Goal: Information Seeking & Learning: Learn about a topic

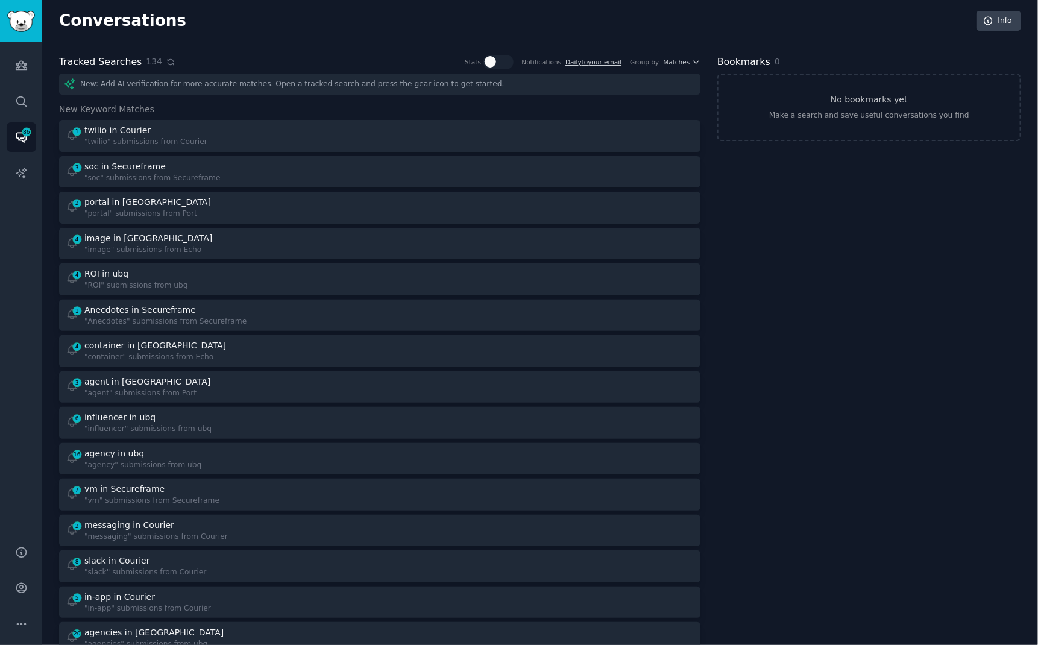
click at [168, 63] on icon at bounding box center [170, 61] width 5 height 5
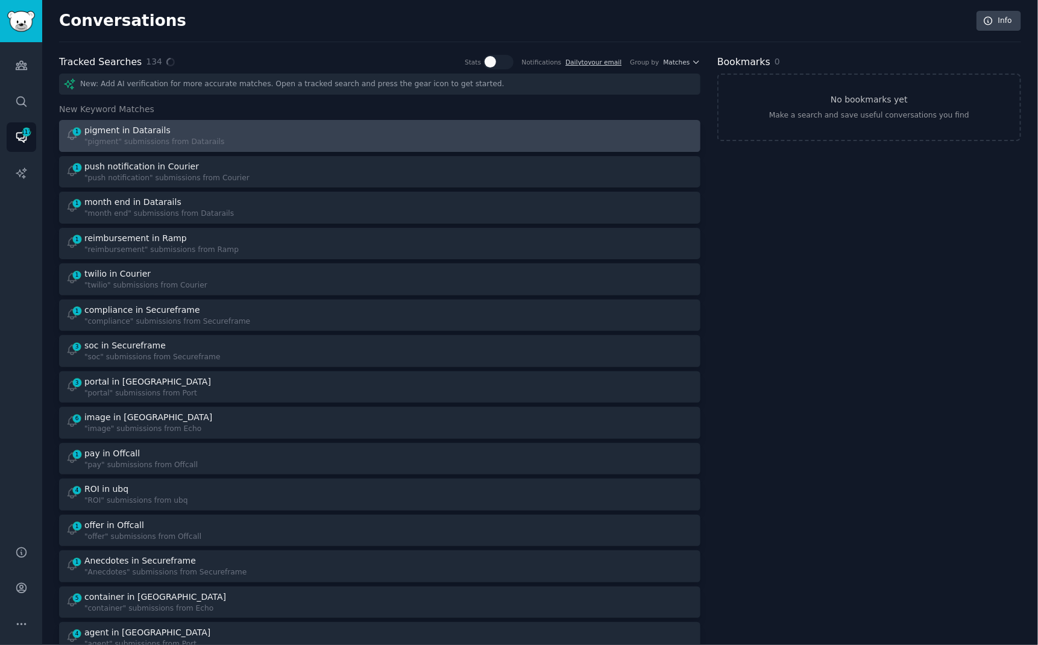
click at [159, 127] on div "pigment in Datarails" at bounding box center [127, 130] width 86 height 13
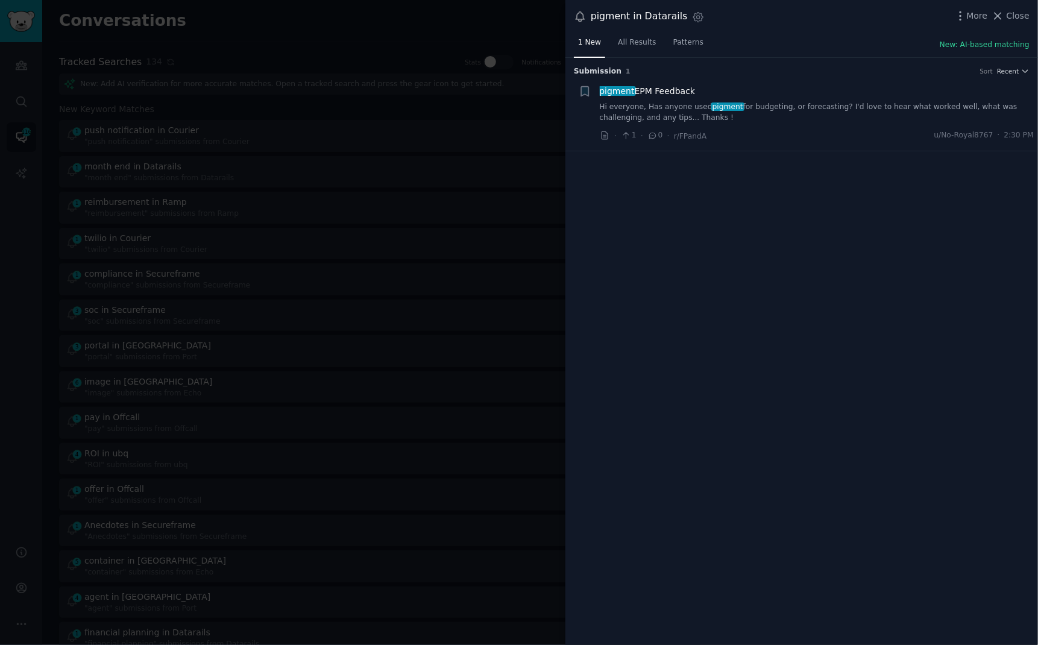
click at [317, 30] on div at bounding box center [519, 322] width 1038 height 645
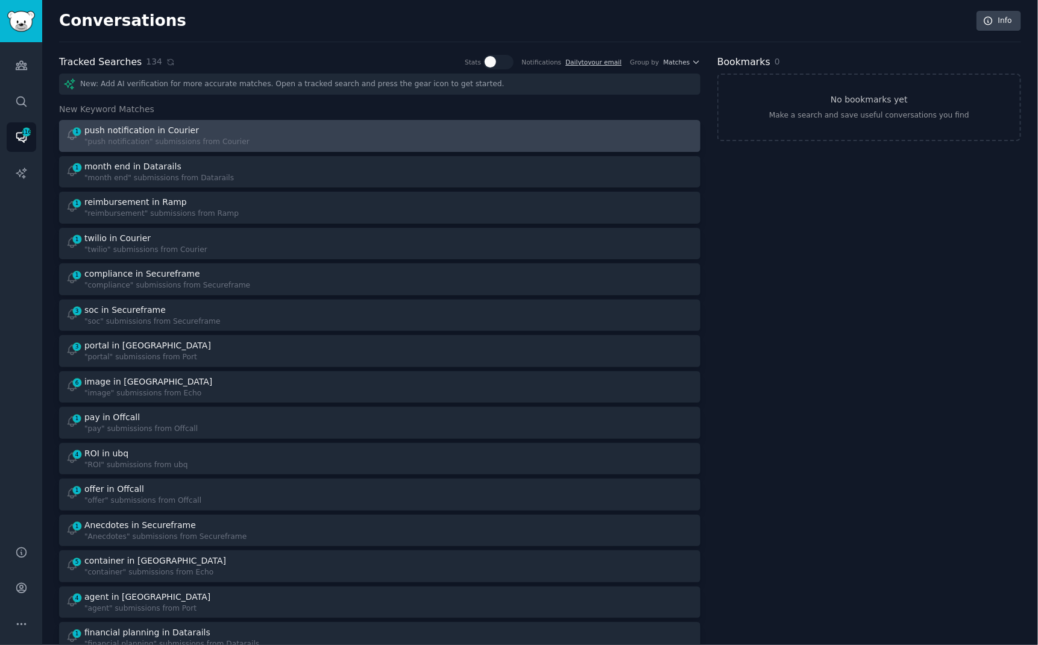
click at [157, 128] on div "push notification in Courier" at bounding box center [141, 130] width 115 height 13
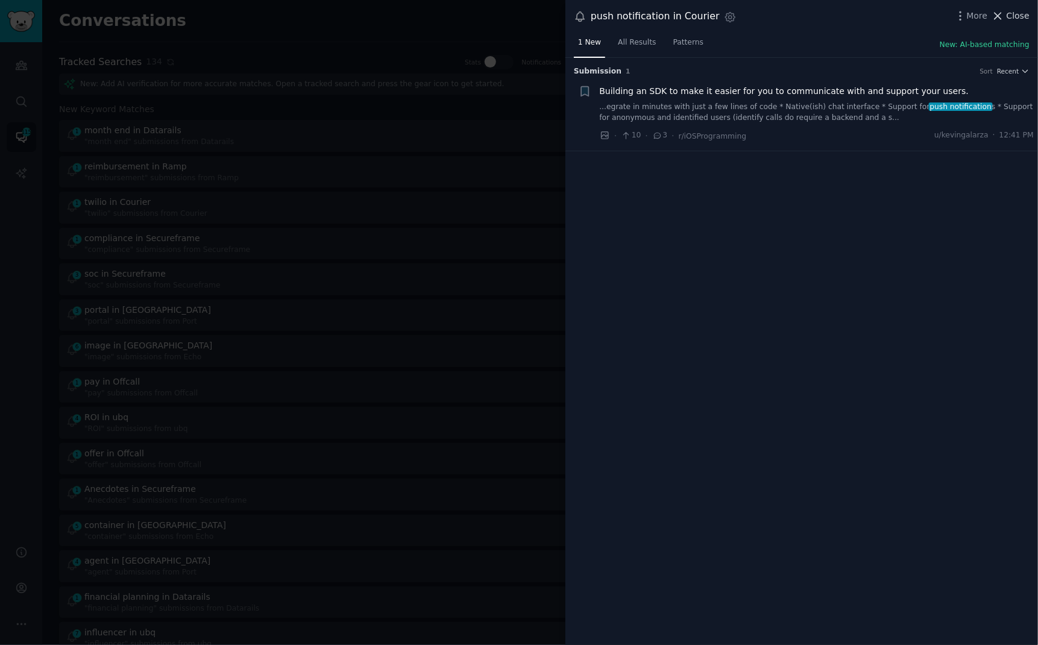
click at [1004, 19] on icon at bounding box center [998, 16] width 13 height 13
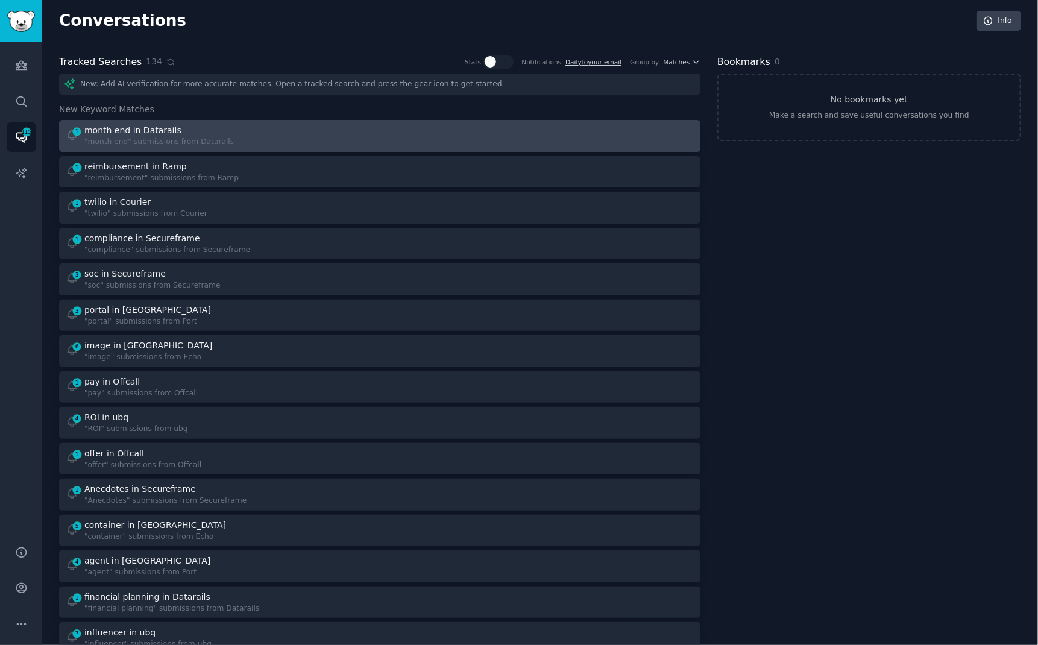
click at [437, 142] on div at bounding box center [541, 136] width 306 height 24
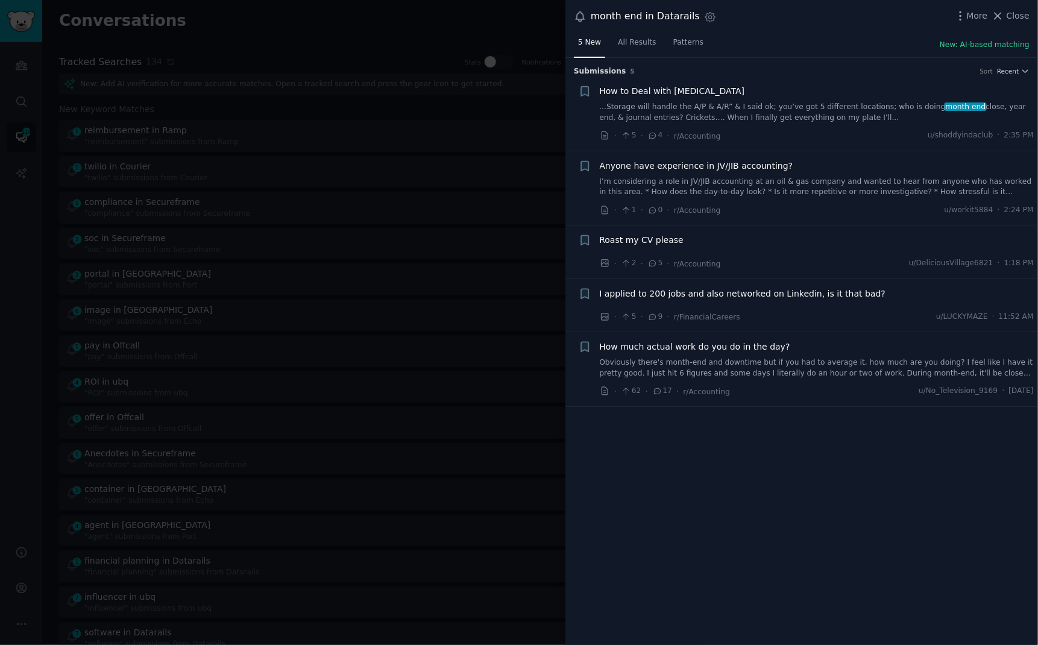
click at [791, 106] on link "...Storage will handle the A/P & A/R” & I said ok; you’ve got 5 different locat…" at bounding box center [817, 112] width 435 height 21
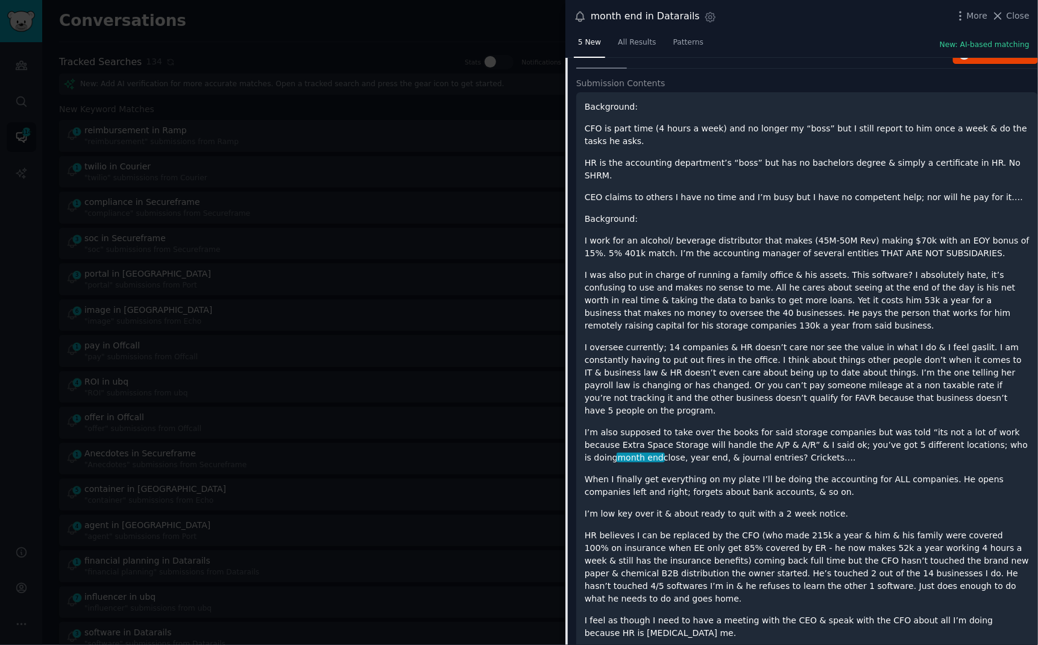
scroll to position [119, 0]
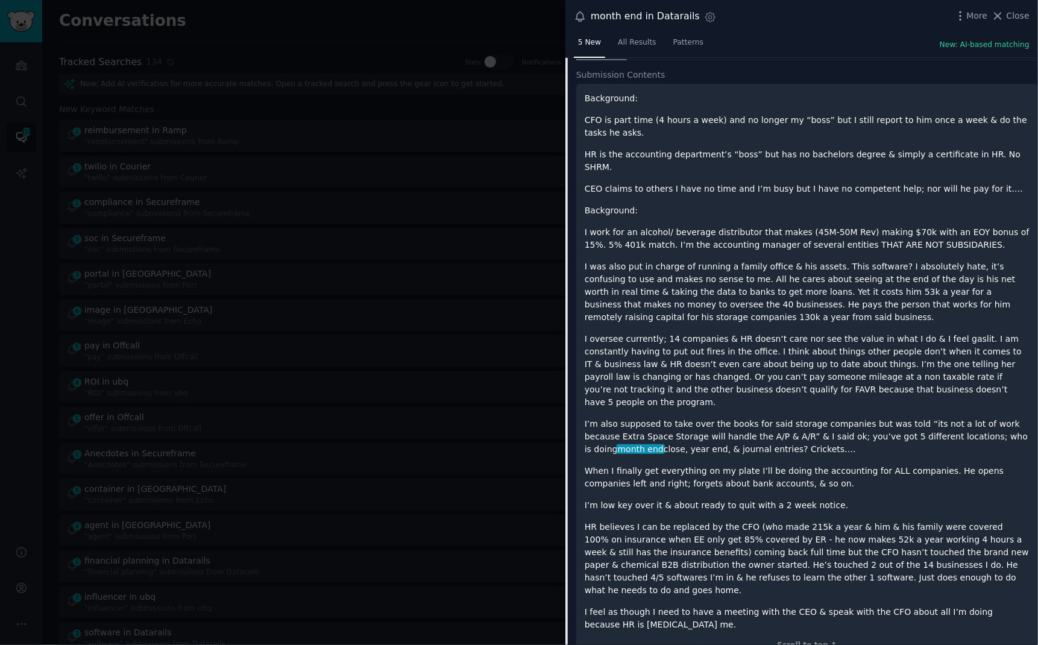
click at [378, 25] on div at bounding box center [519, 322] width 1038 height 645
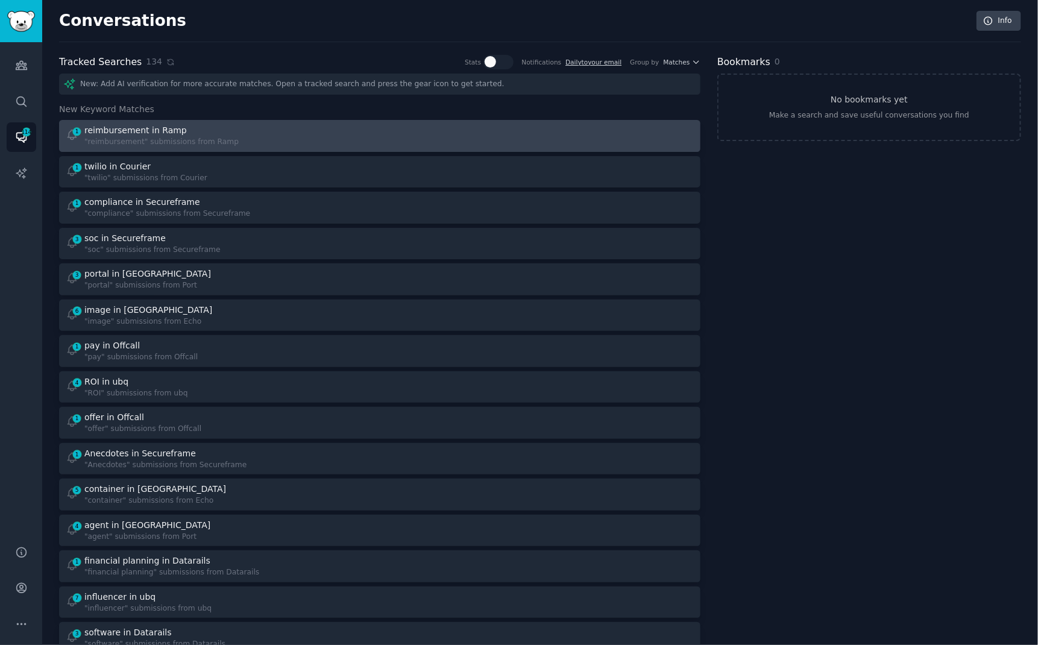
click at [298, 130] on div "1 reimbursement in Ramp "reimbursement" submissions from Ramp" at bounding box center [219, 136] width 306 height 24
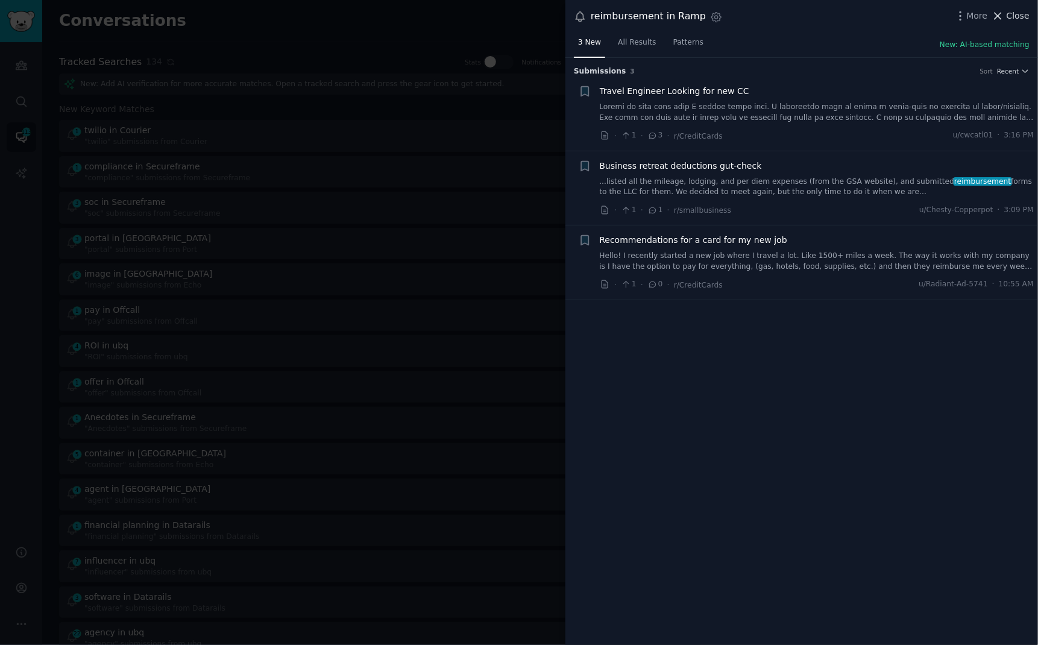
click at [1020, 16] on span "Close" at bounding box center [1018, 16] width 23 height 13
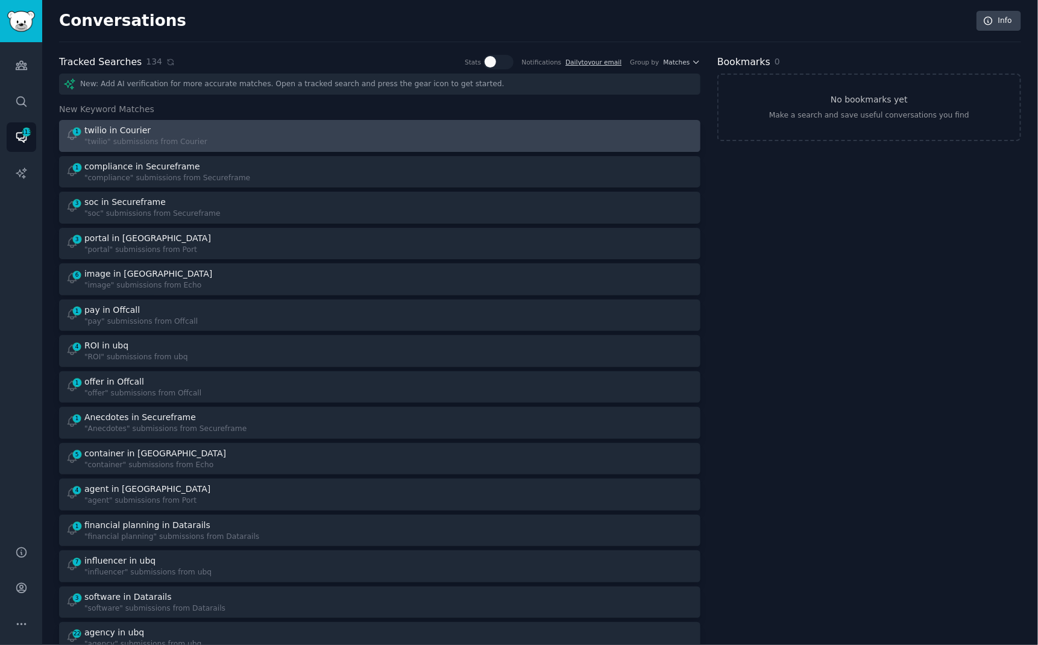
click at [285, 142] on div "1 twilio in Courier "twilio" submissions from Courier" at bounding box center [219, 136] width 306 height 24
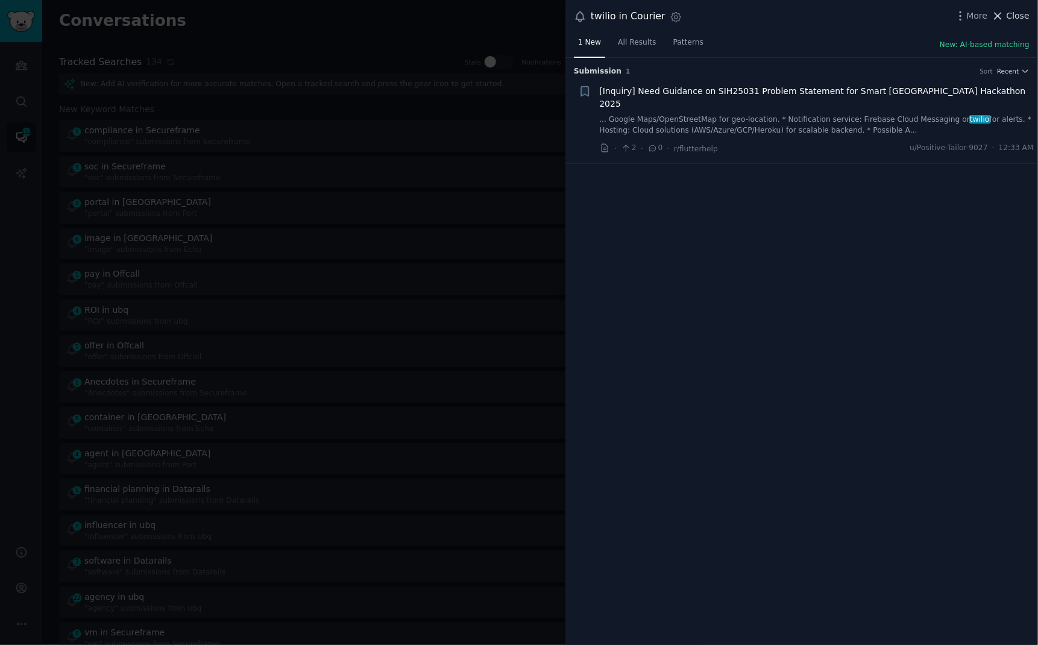
click at [1017, 16] on span "Close" at bounding box center [1018, 16] width 23 height 13
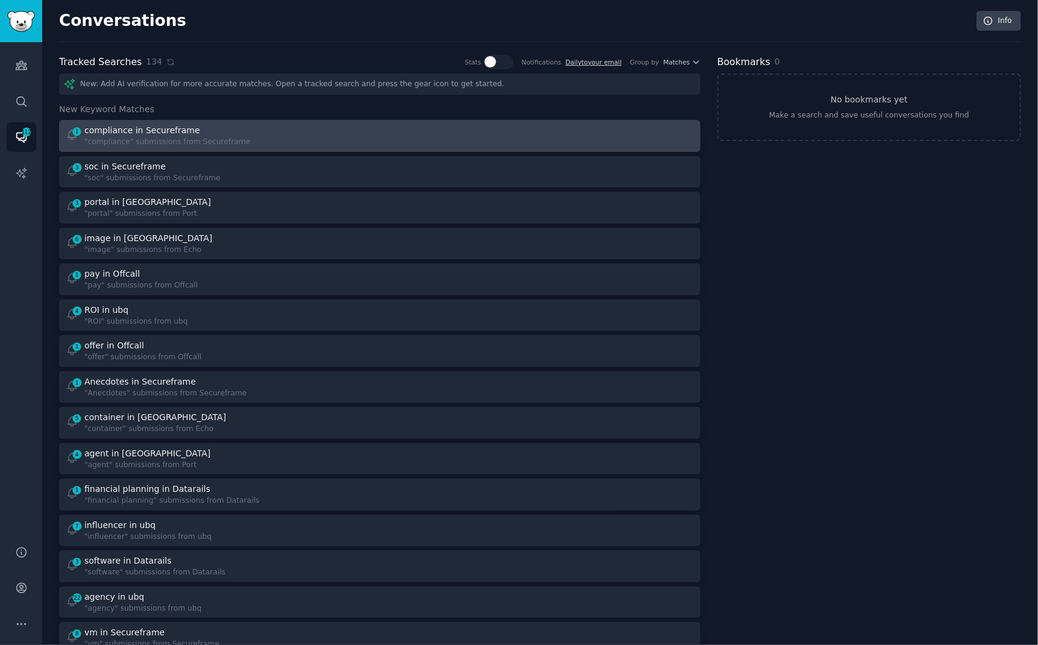
click at [107, 127] on div "compliance in Secureframe" at bounding box center [142, 130] width 116 height 13
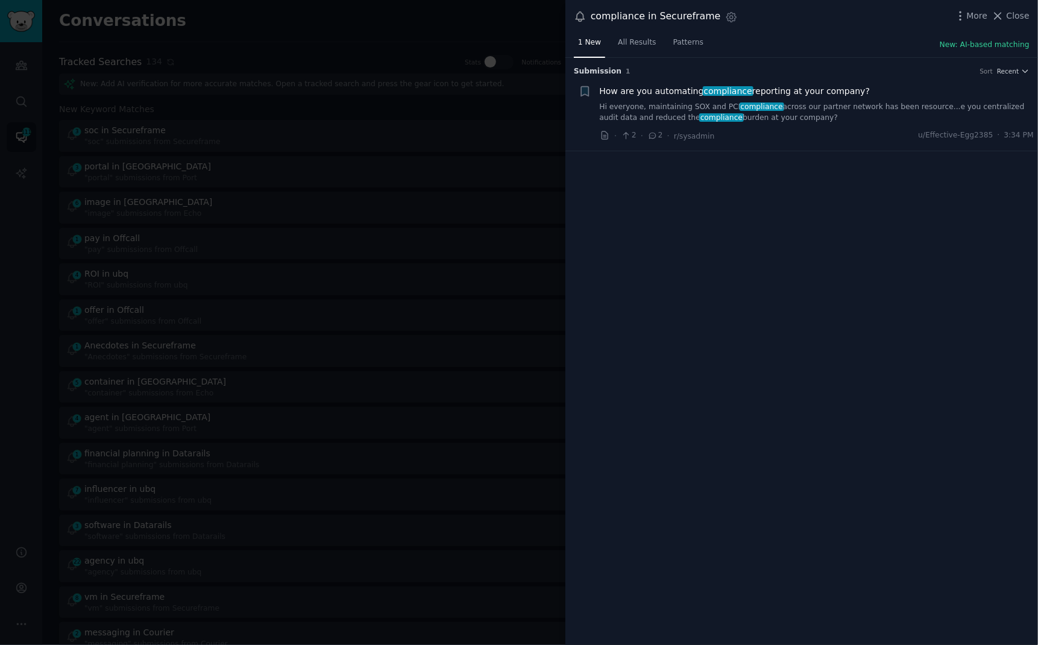
click at [620, 119] on link "Hi everyone, maintaining SOX and PCI compliance across our partner network has …" at bounding box center [817, 112] width 435 height 21
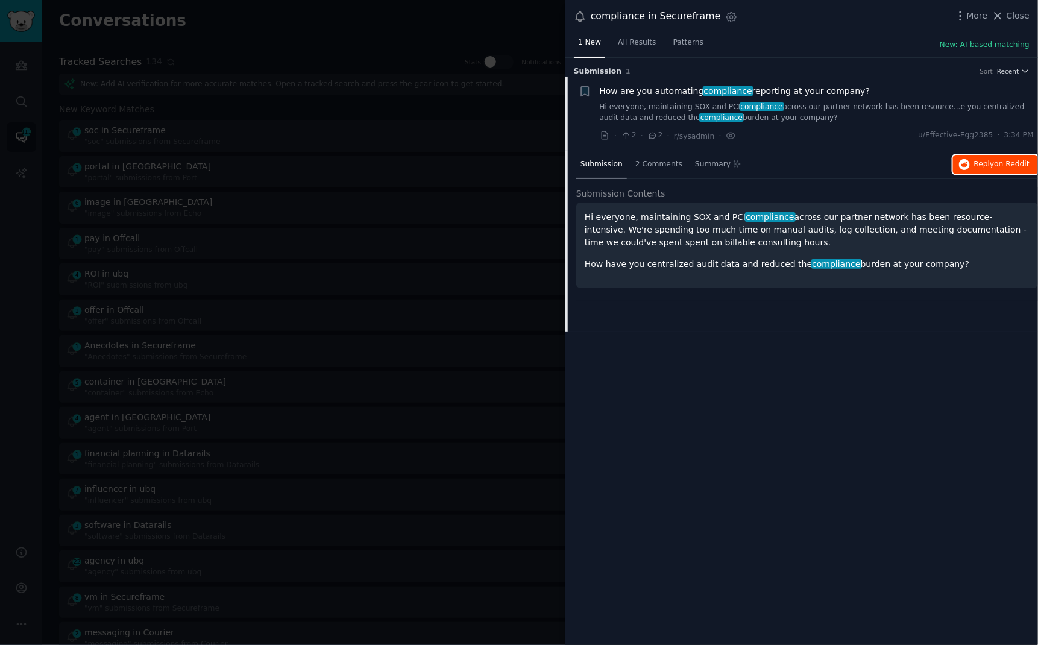
click at [1005, 167] on span "on Reddit" at bounding box center [1012, 164] width 35 height 8
click at [350, 14] on div at bounding box center [519, 322] width 1038 height 645
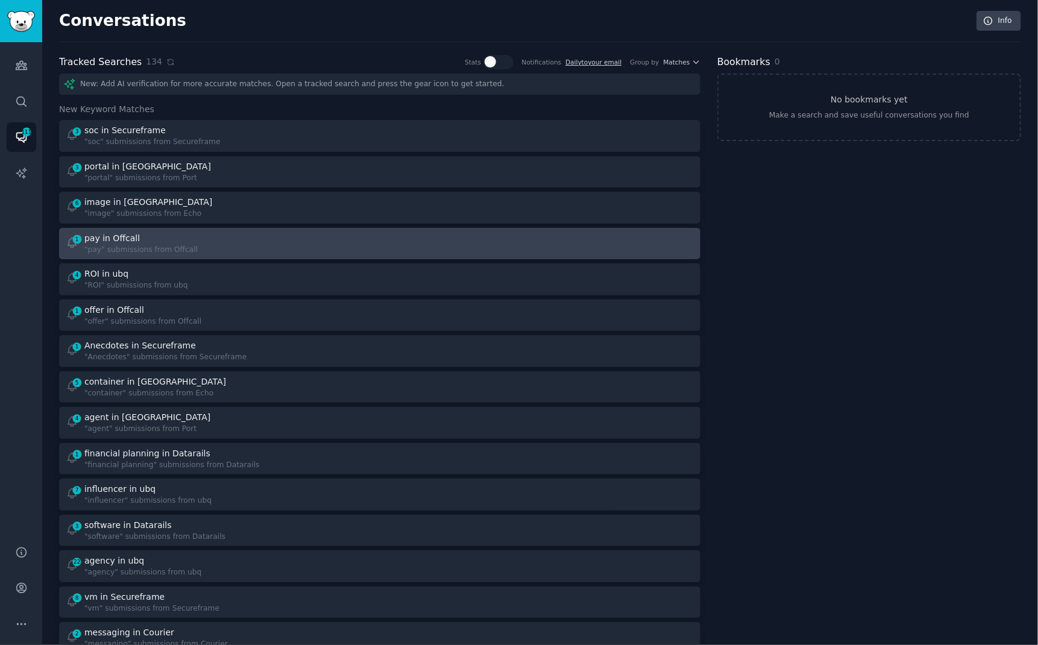
click at [165, 250] on div ""pay" submissions from Offcall" at bounding box center [140, 250] width 113 height 11
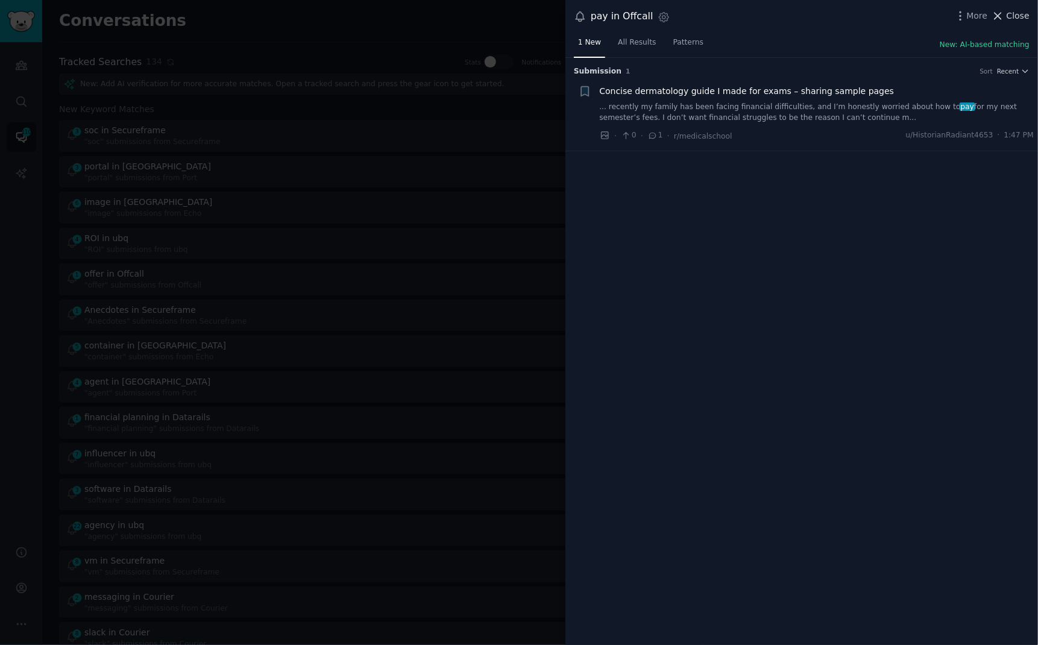
click at [1010, 14] on span "Close" at bounding box center [1018, 16] width 23 height 13
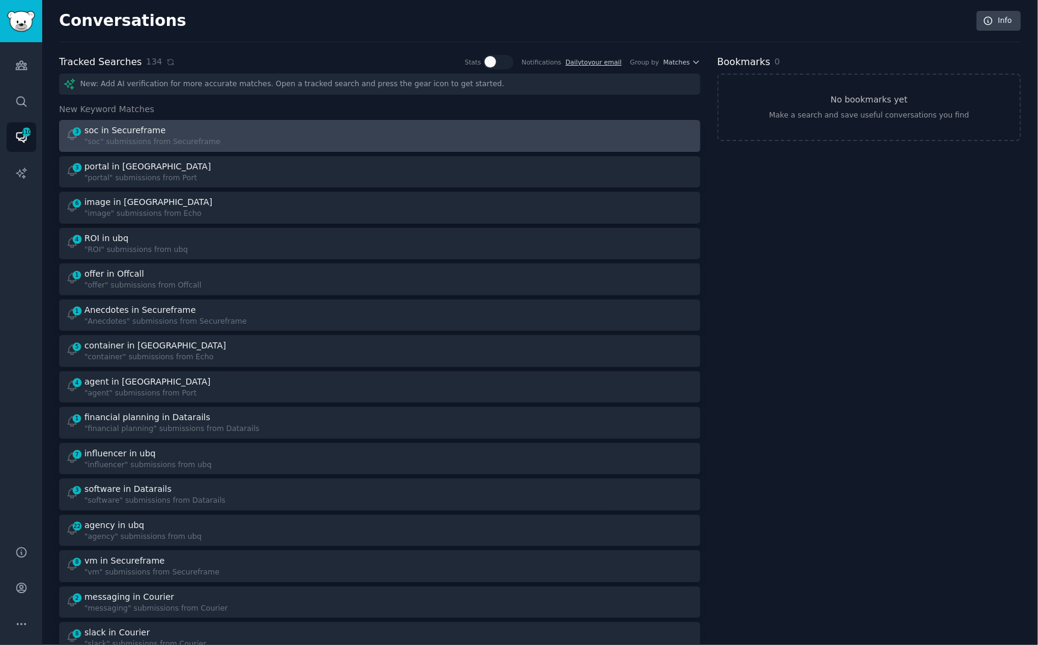
click at [171, 137] on div ""soc" submissions from Secureframe" at bounding box center [152, 142] width 136 height 11
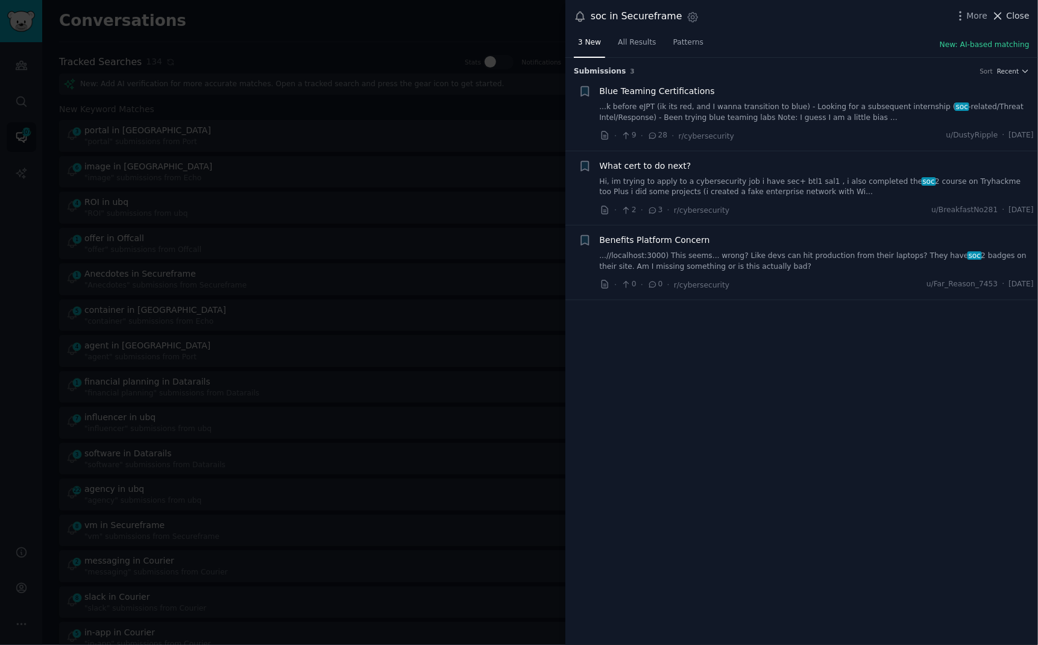
click at [1014, 19] on span "Close" at bounding box center [1018, 16] width 23 height 13
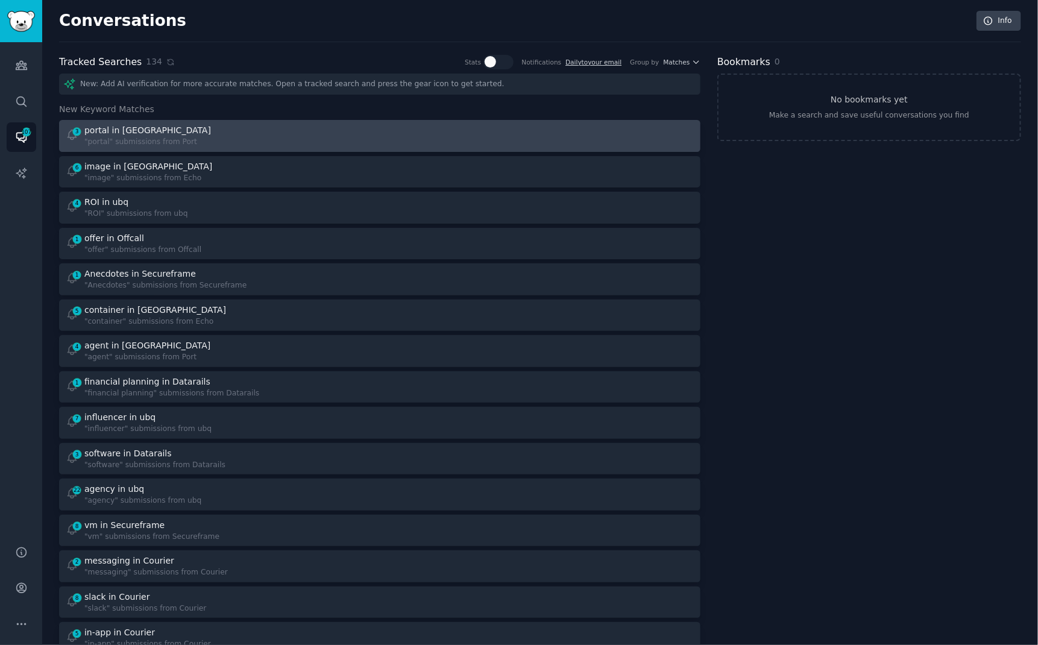
click at [293, 137] on div "3 portal in Port "portal" submissions from Port" at bounding box center [219, 136] width 306 height 24
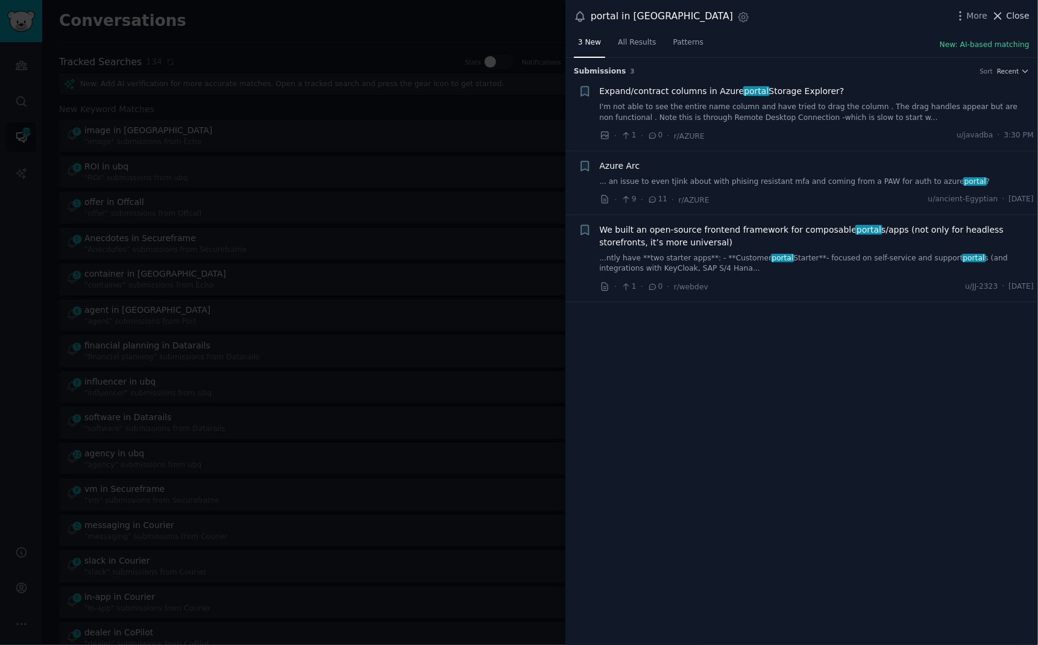
click at [1016, 19] on span "Close" at bounding box center [1018, 16] width 23 height 13
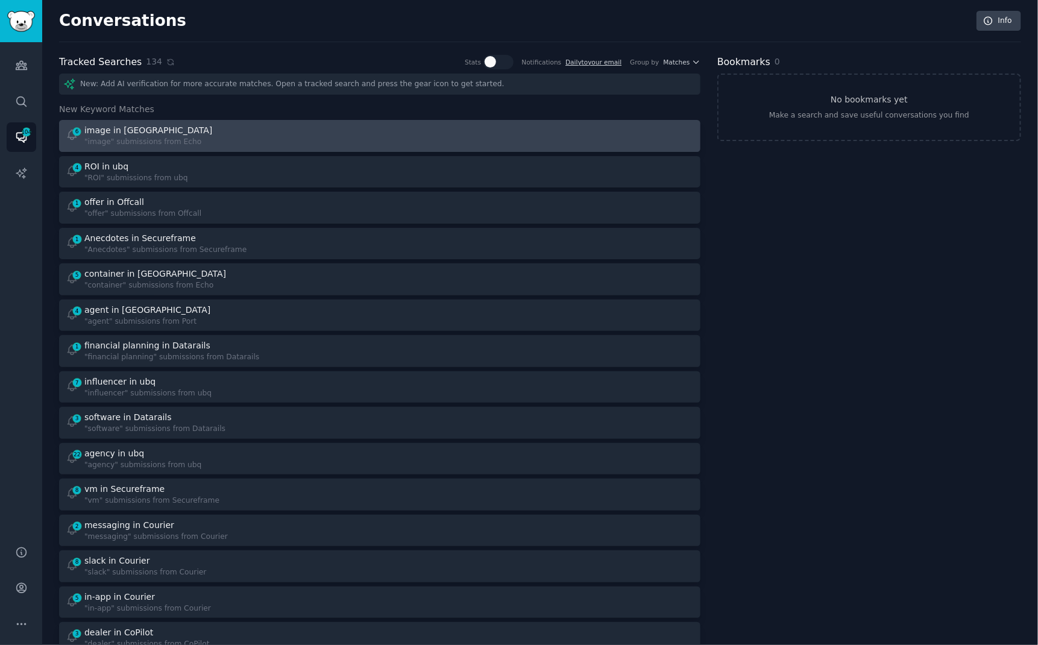
click at [101, 134] on div "image in [GEOGRAPHIC_DATA]" at bounding box center [148, 130] width 128 height 13
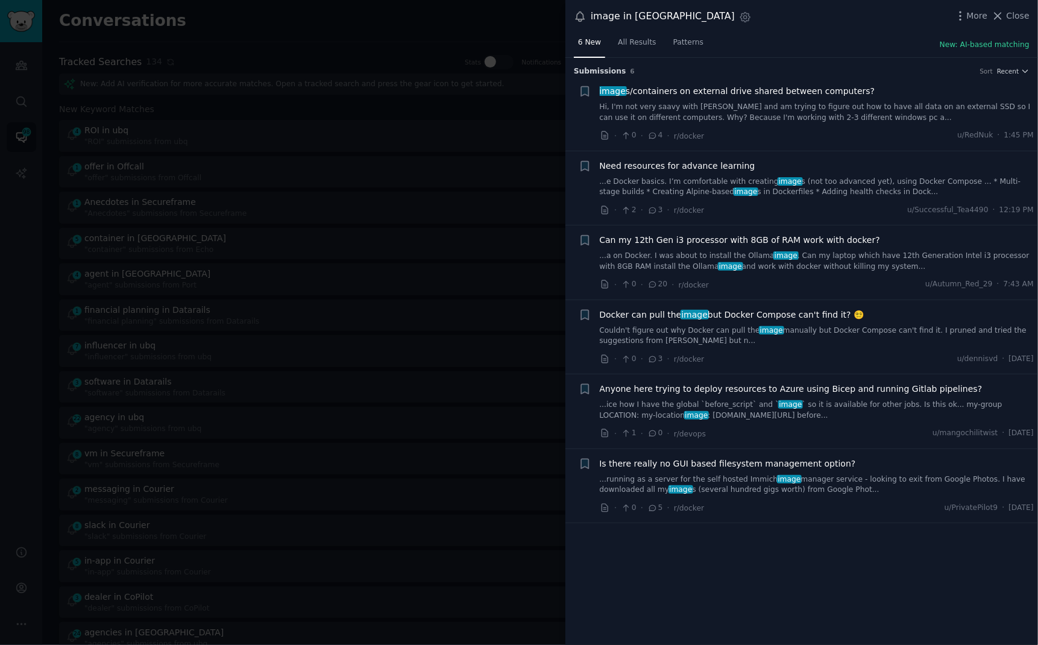
click at [711, 115] on link "Hi, I'm not very saavy with [PERSON_NAME] and am trying to figure out how to ha…" at bounding box center [817, 112] width 435 height 21
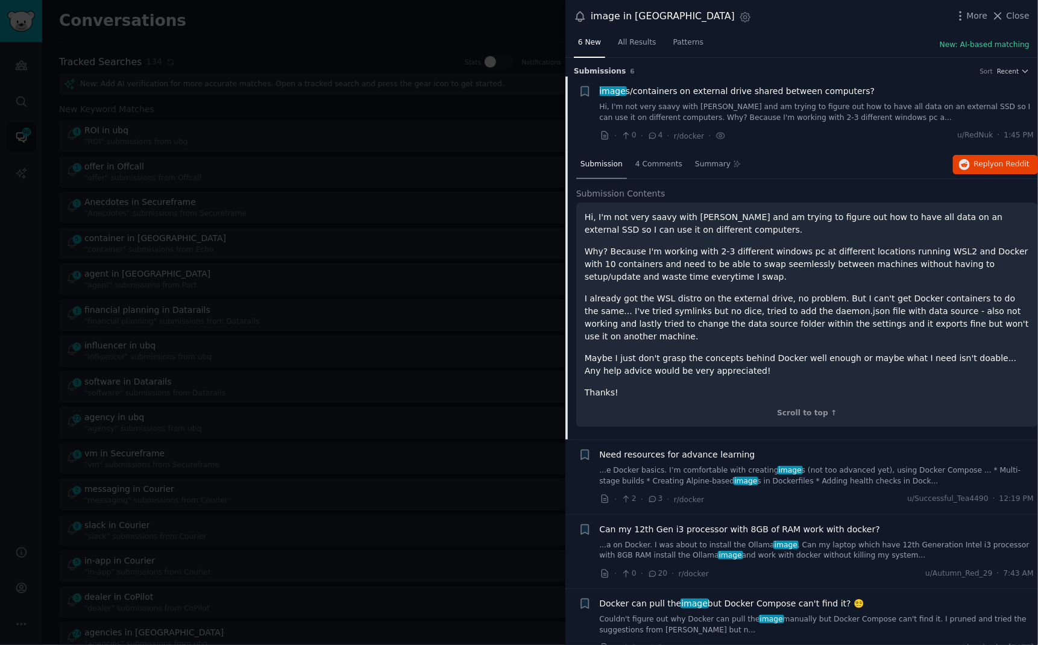
scroll to position [19, 0]
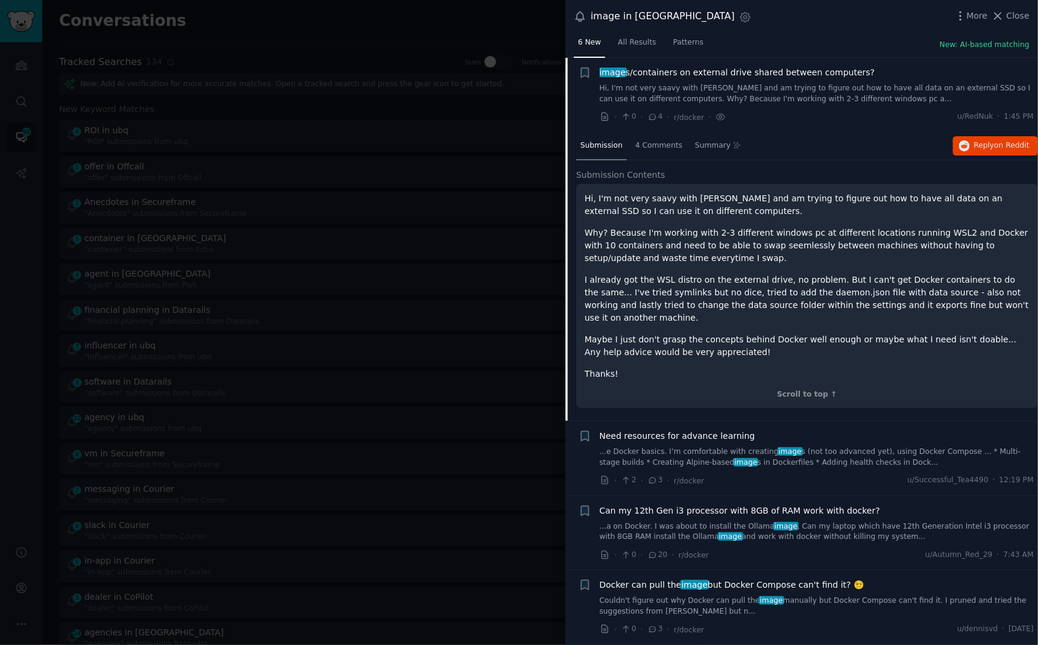
click at [458, 24] on div at bounding box center [519, 322] width 1038 height 645
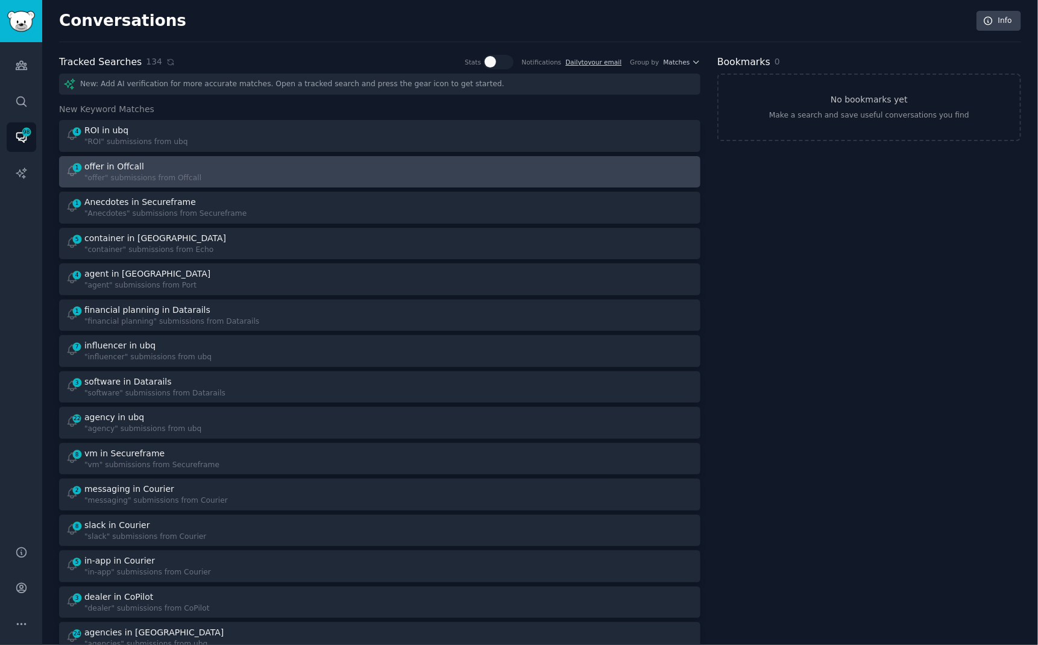
click at [187, 180] on div ""offer" submissions from Offcall" at bounding box center [142, 178] width 117 height 11
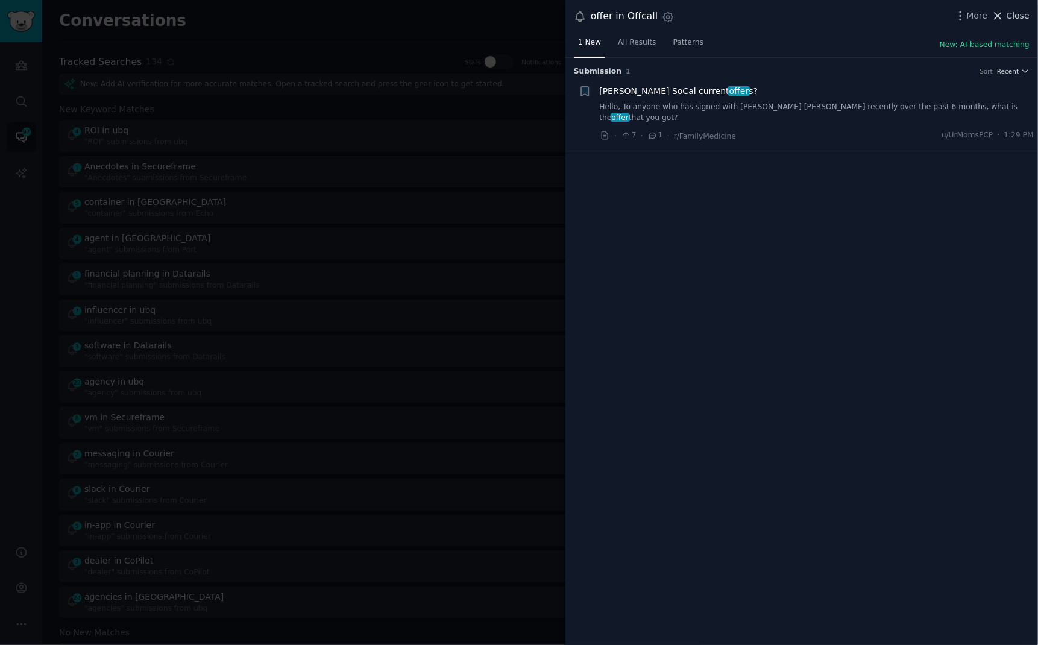
click at [1021, 12] on span "Close" at bounding box center [1018, 16] width 23 height 13
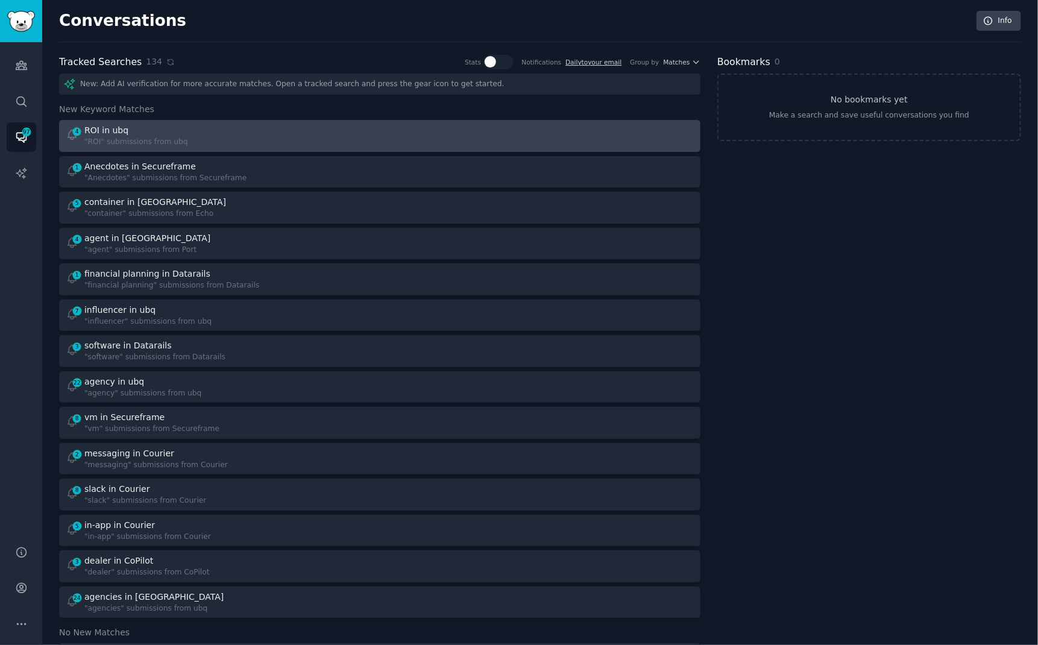
click at [386, 139] on div "4 ROI in ubq "ROI" submissions from ubq" at bounding box center [379, 136] width 633 height 24
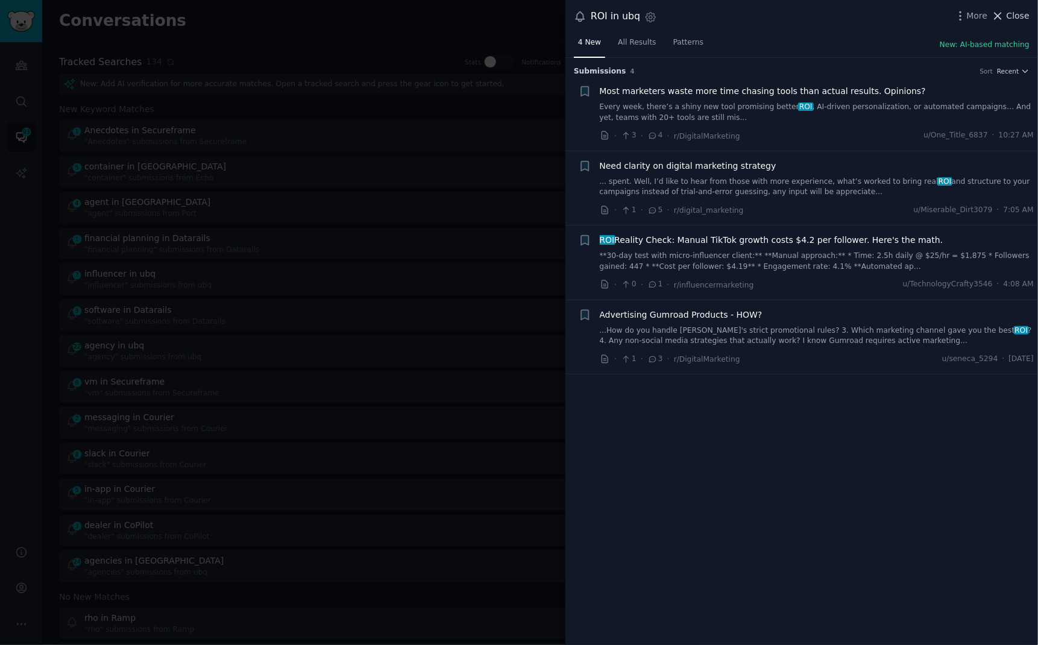
click at [1018, 12] on span "Close" at bounding box center [1018, 16] width 23 height 13
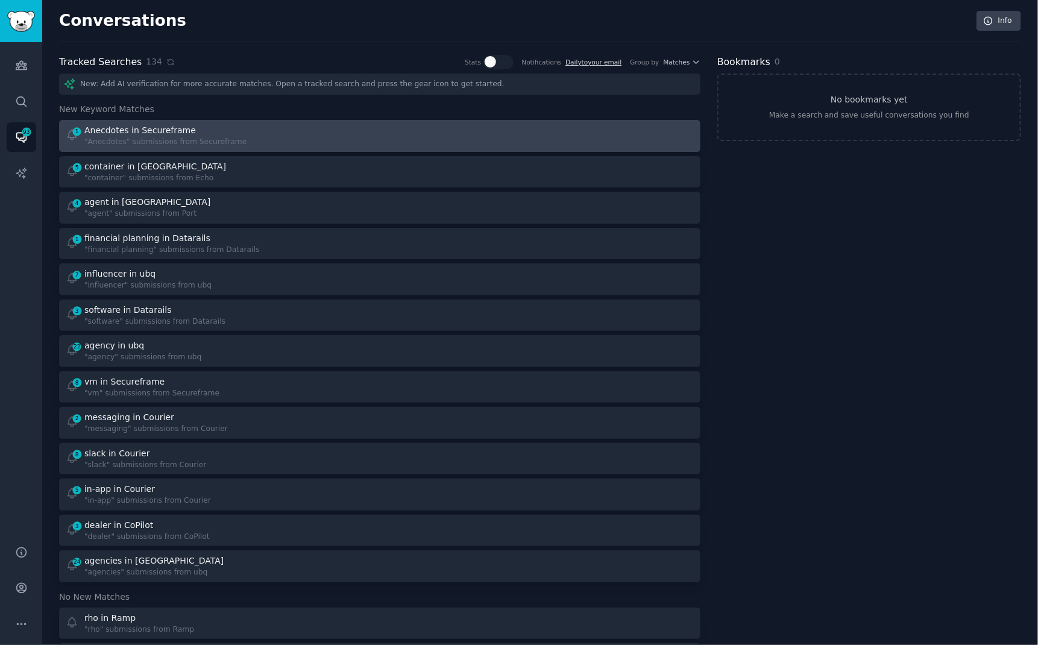
click at [264, 140] on div "1 Anecdotes in Secureframe "Anecdotes" submissions from Secureframe" at bounding box center [219, 136] width 306 height 24
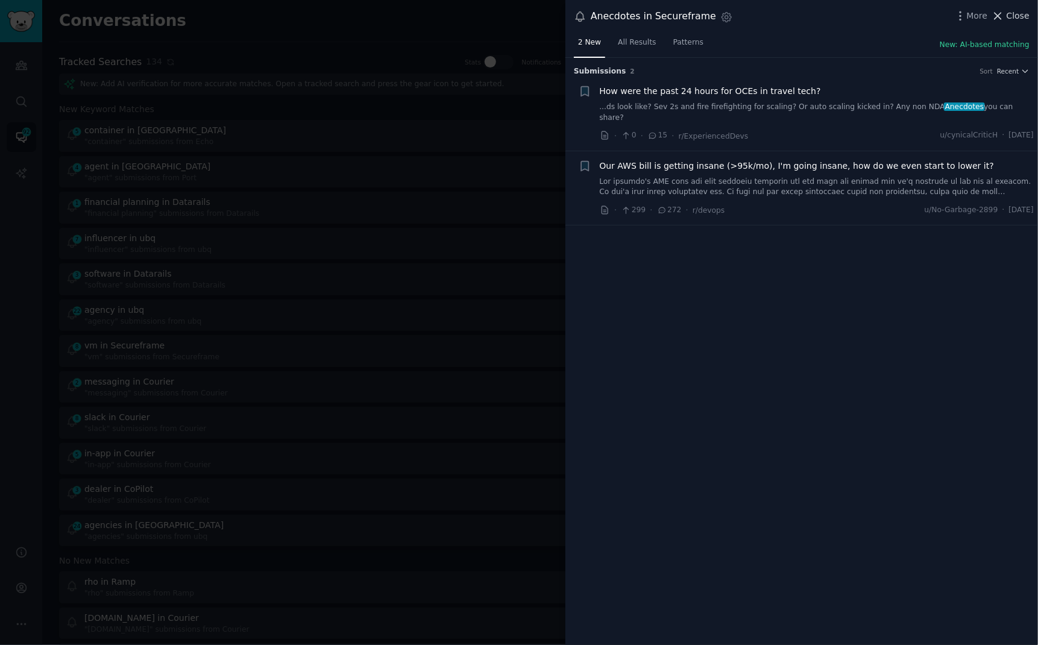
click at [1023, 12] on span "Close" at bounding box center [1018, 16] width 23 height 13
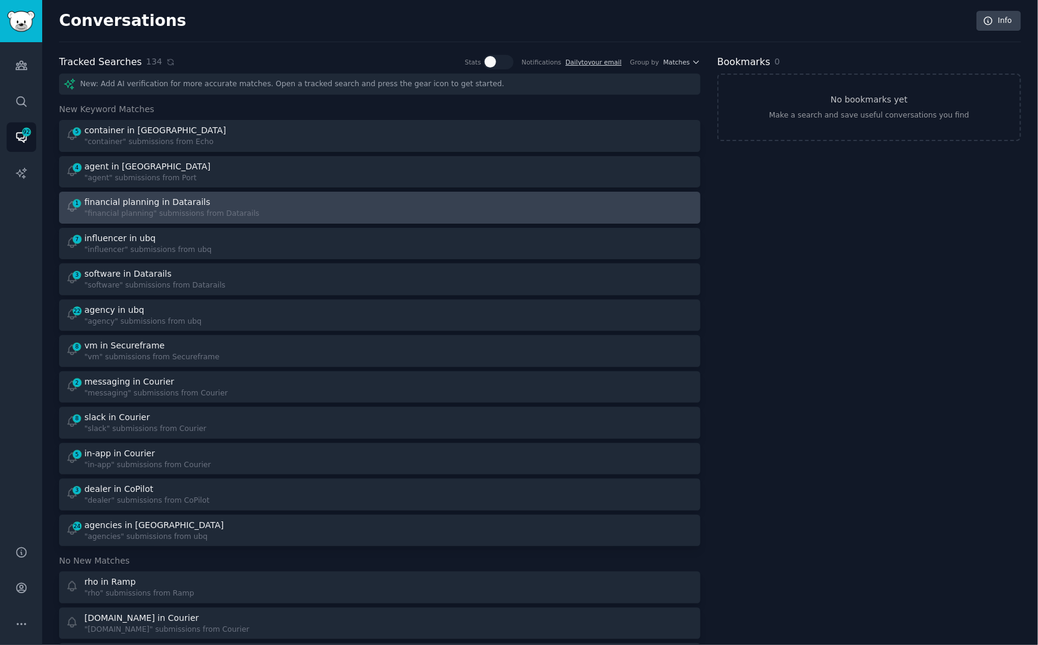
click at [130, 209] on div ""financial planning" submissions from Datarails" at bounding box center [171, 214] width 175 height 11
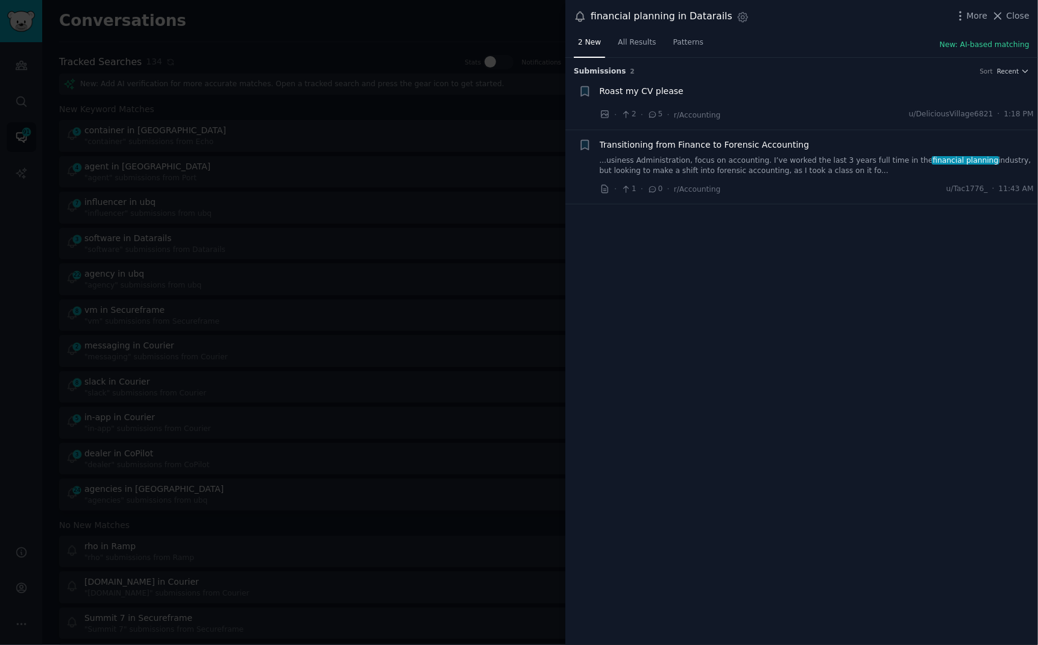
click at [248, 23] on div at bounding box center [519, 322] width 1038 height 645
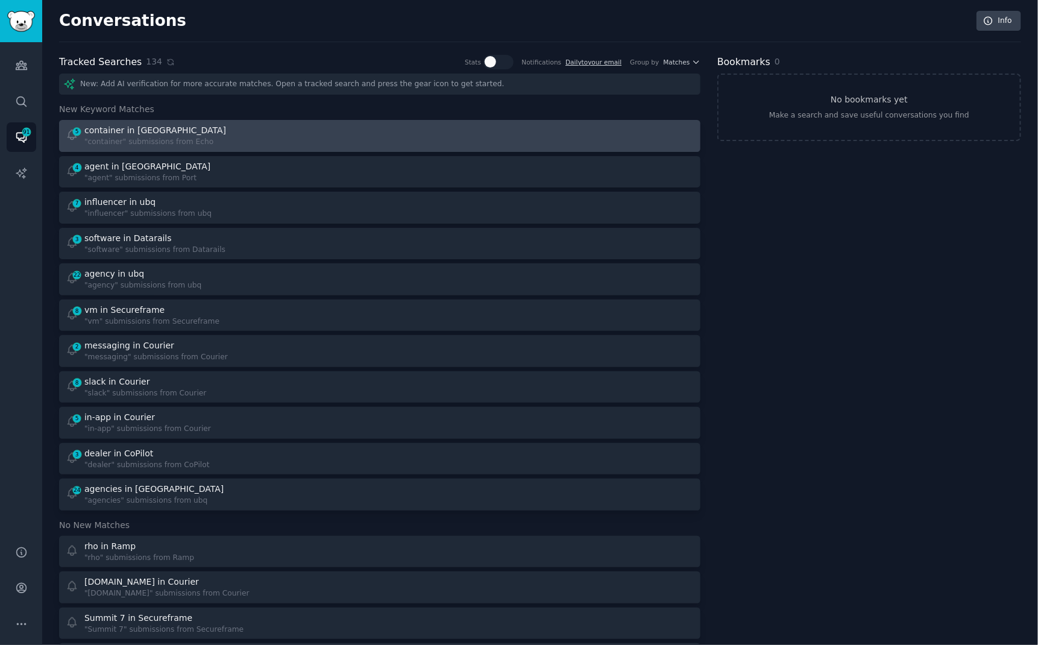
click at [174, 137] on div ""container" submissions from Echo" at bounding box center [156, 142] width 144 height 11
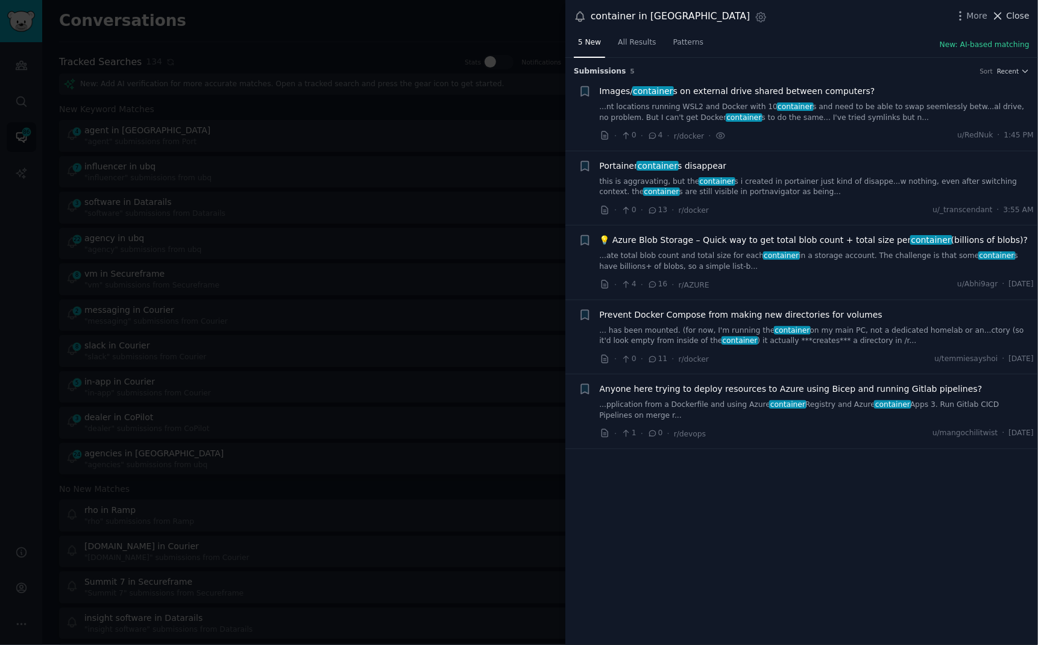
click at [1012, 18] on span "Close" at bounding box center [1018, 16] width 23 height 13
